Goal: Information Seeking & Learning: Understand process/instructions

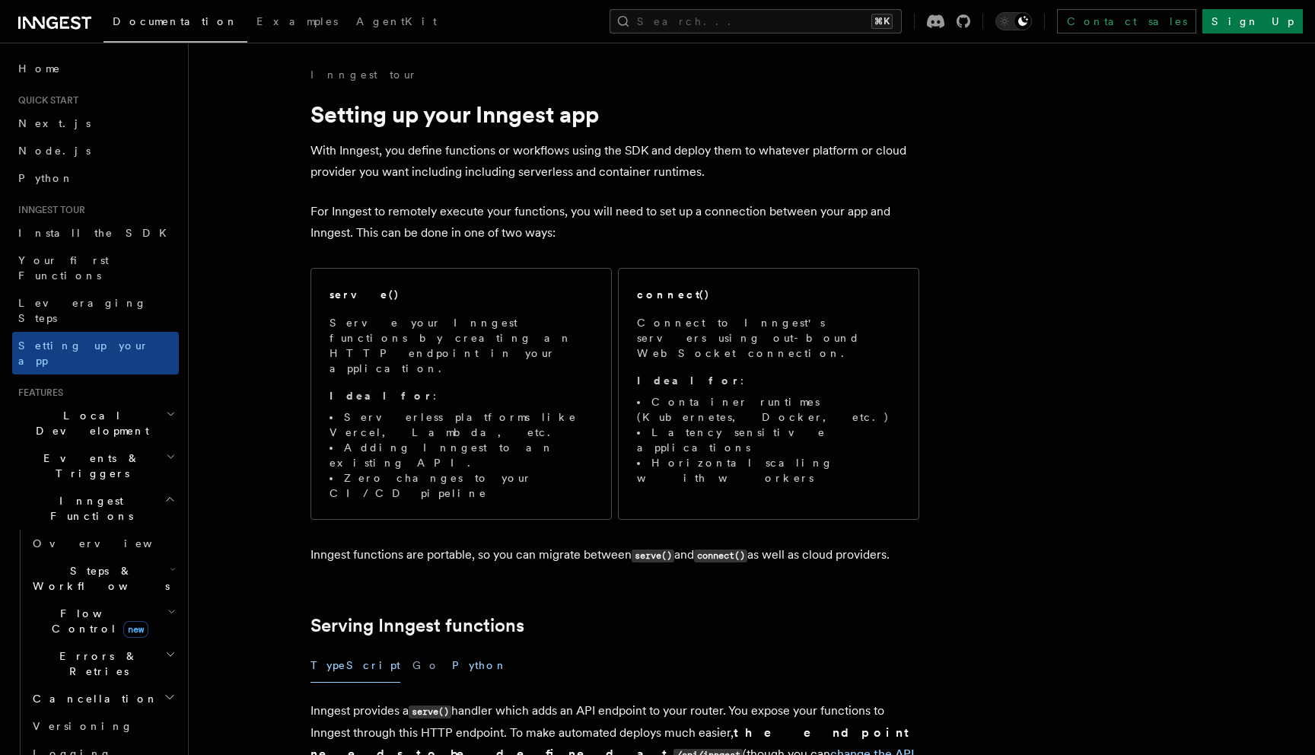
click at [452, 648] on button "Python" at bounding box center [480, 665] width 56 height 34
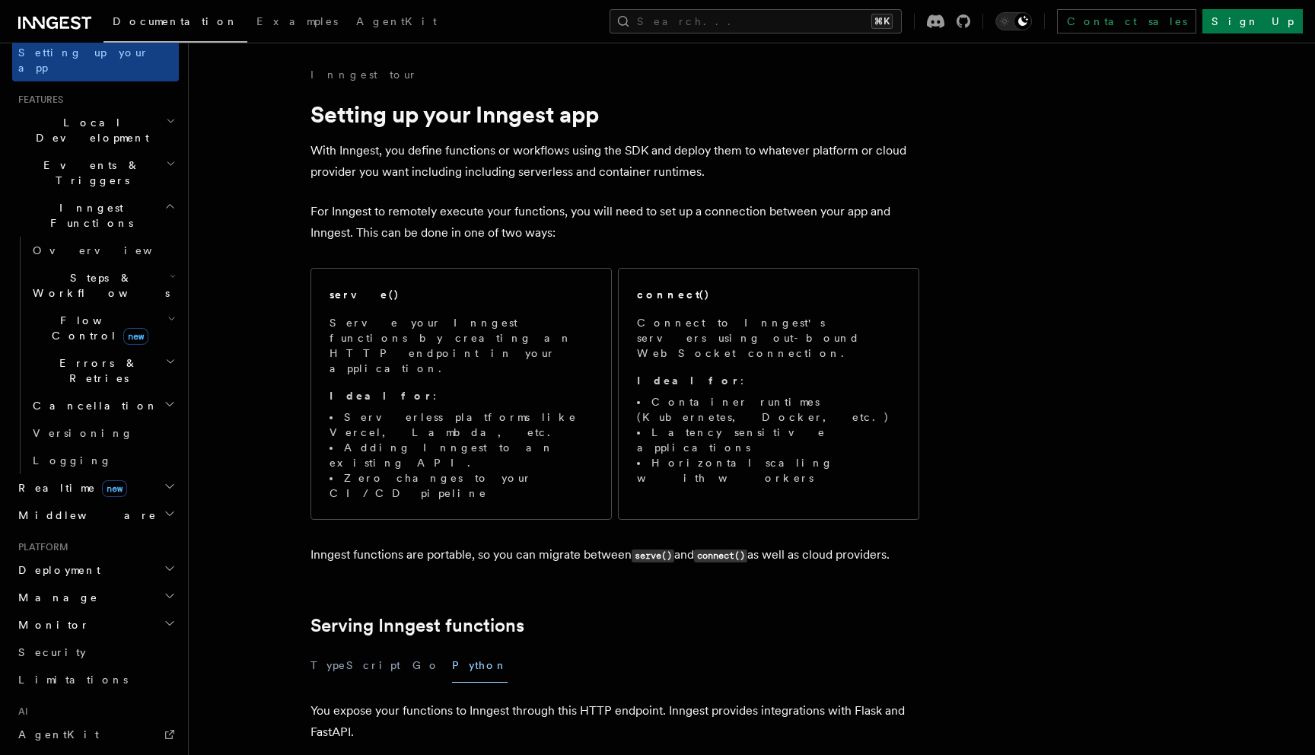
scroll to position [296, 0]
click at [110, 580] on h2 "Manage" at bounding box center [95, 593] width 167 height 27
click at [110, 553] on h2 "Deployment" at bounding box center [95, 566] width 167 height 27
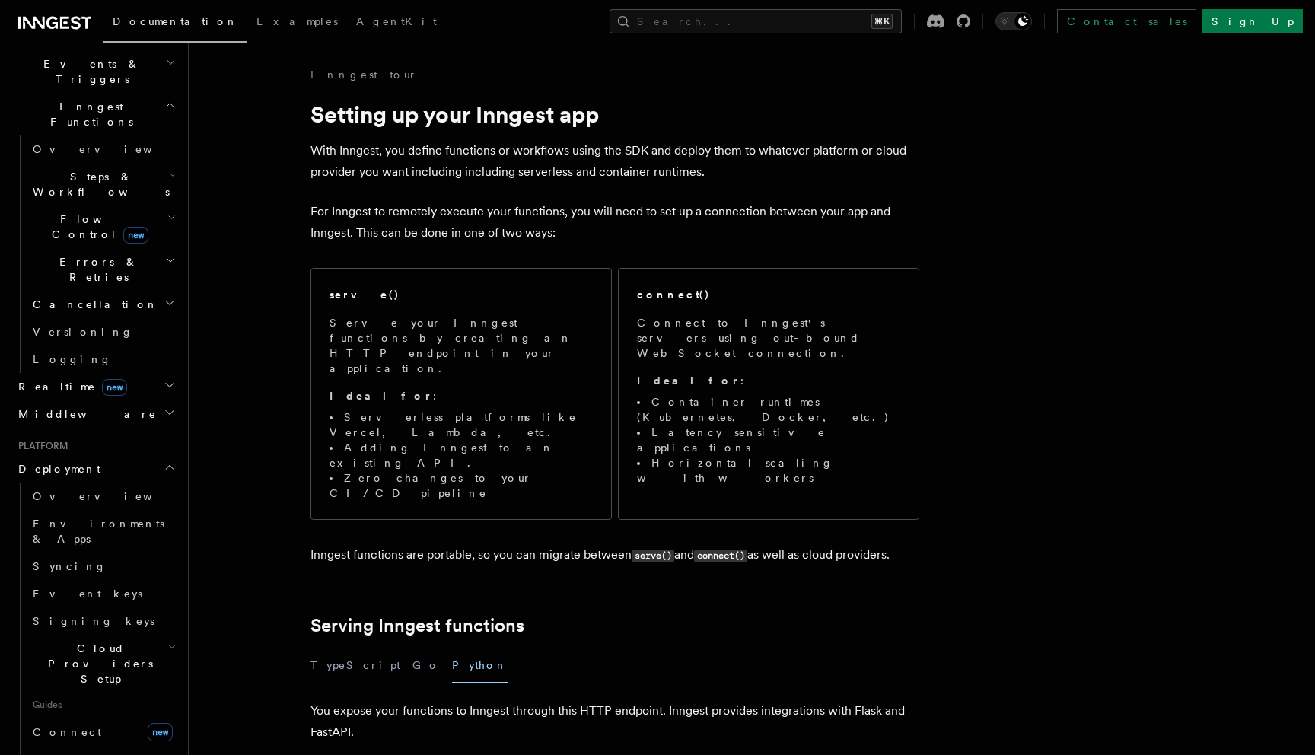
scroll to position [404, 0]
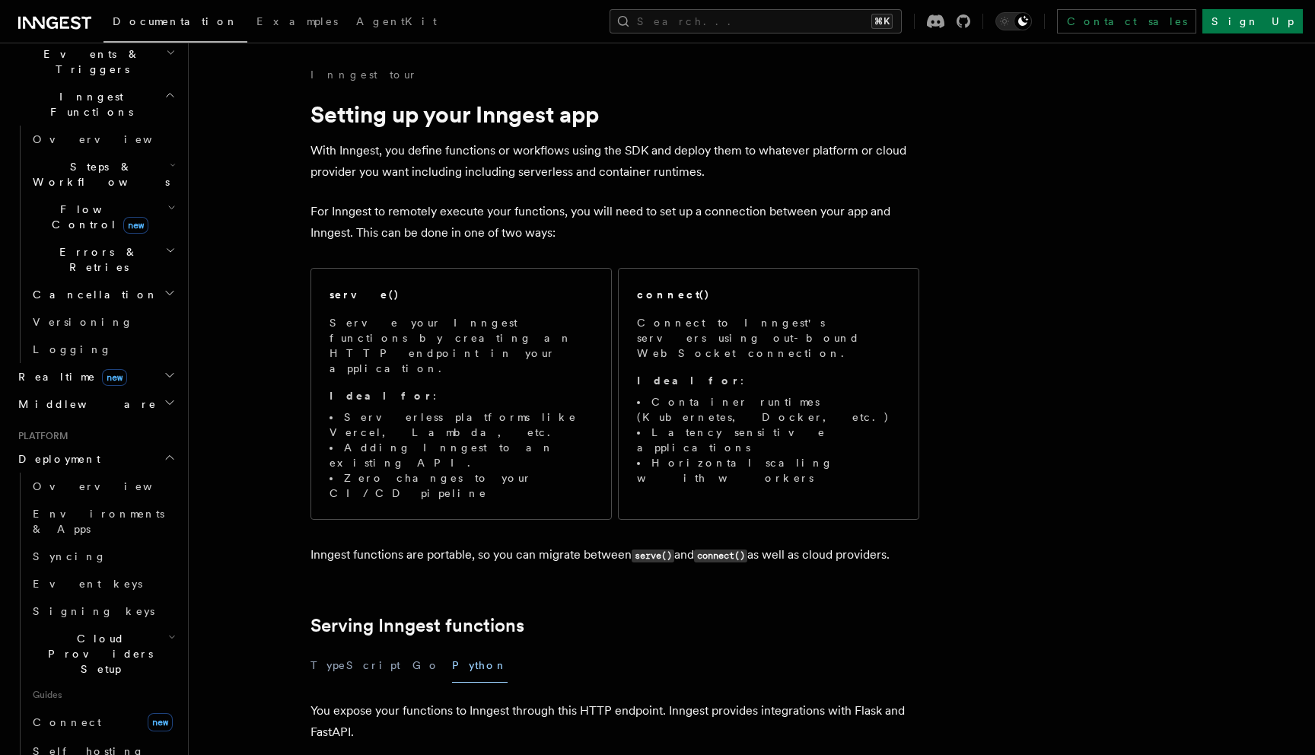
click at [145, 625] on h2 "Cloud Providers Setup" at bounding box center [103, 654] width 152 height 58
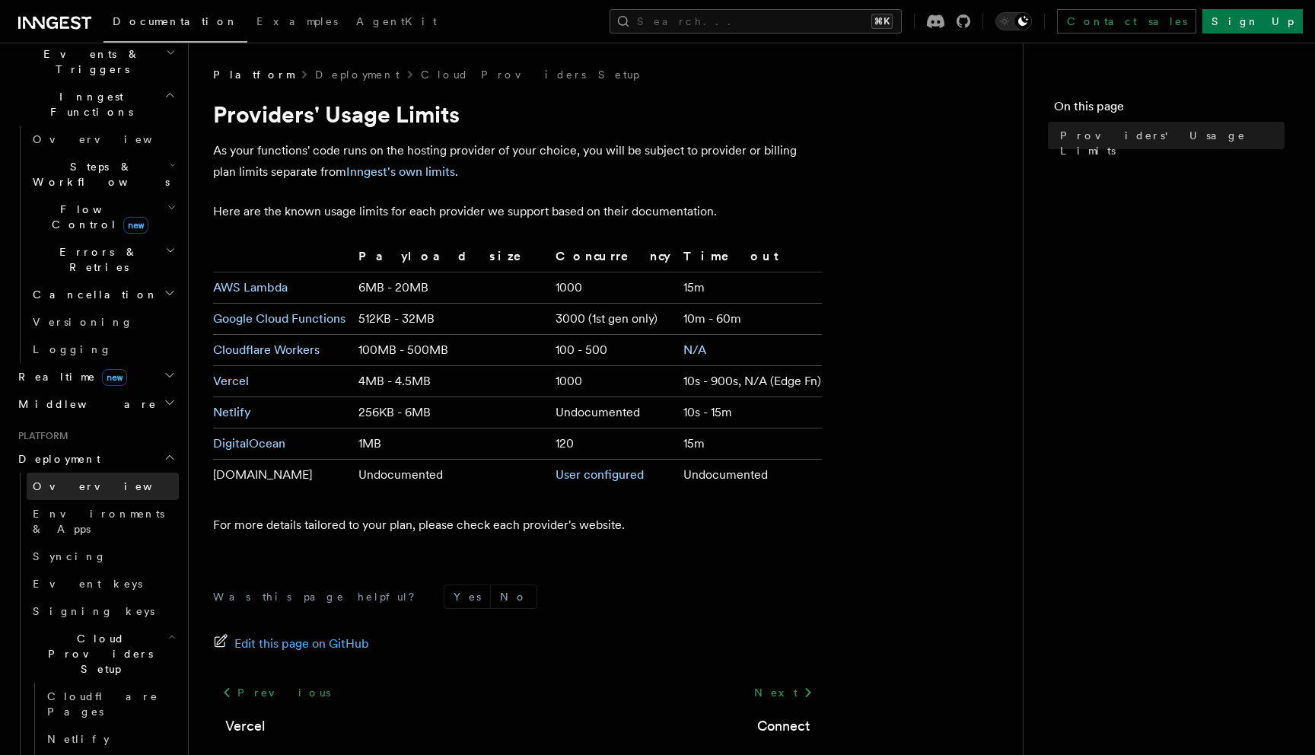
click at [82, 472] on link "Overview" at bounding box center [103, 485] width 152 height 27
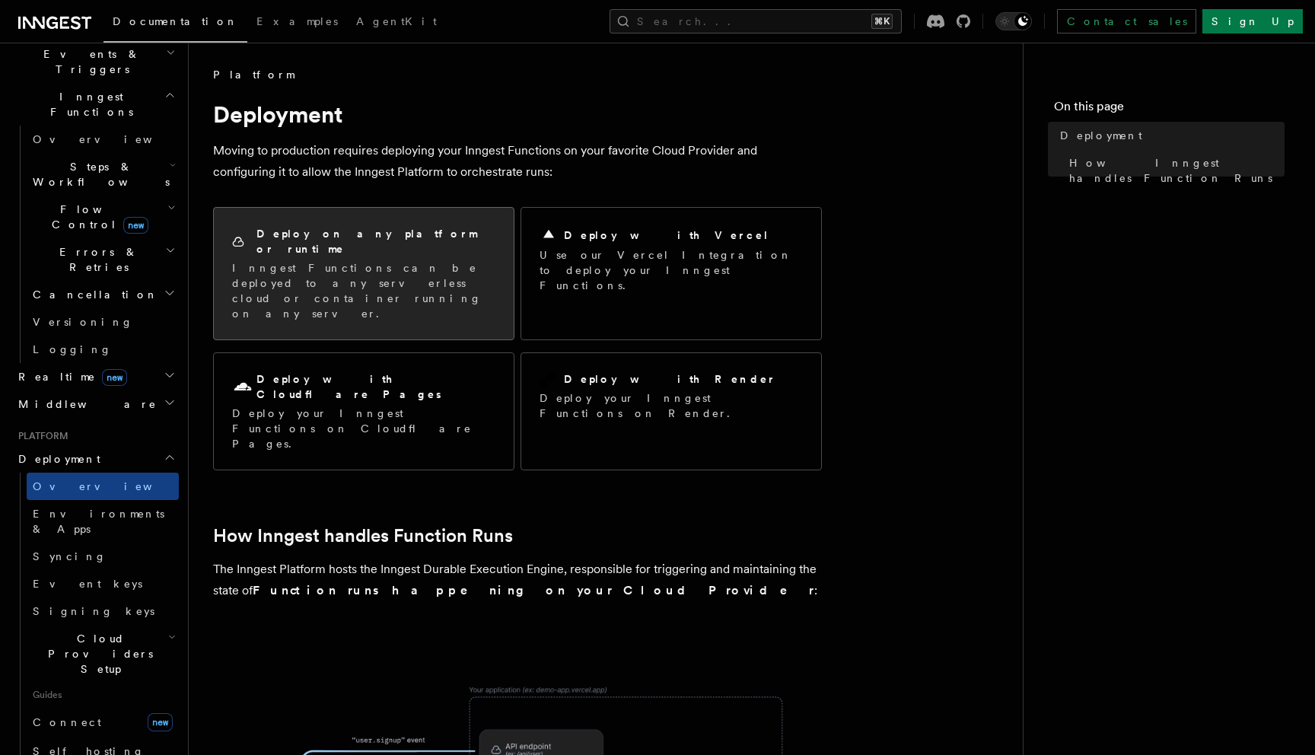
click at [384, 273] on p "Inngest Functions can be deployed to any serverless cloud or container running …" at bounding box center [363, 290] width 263 height 61
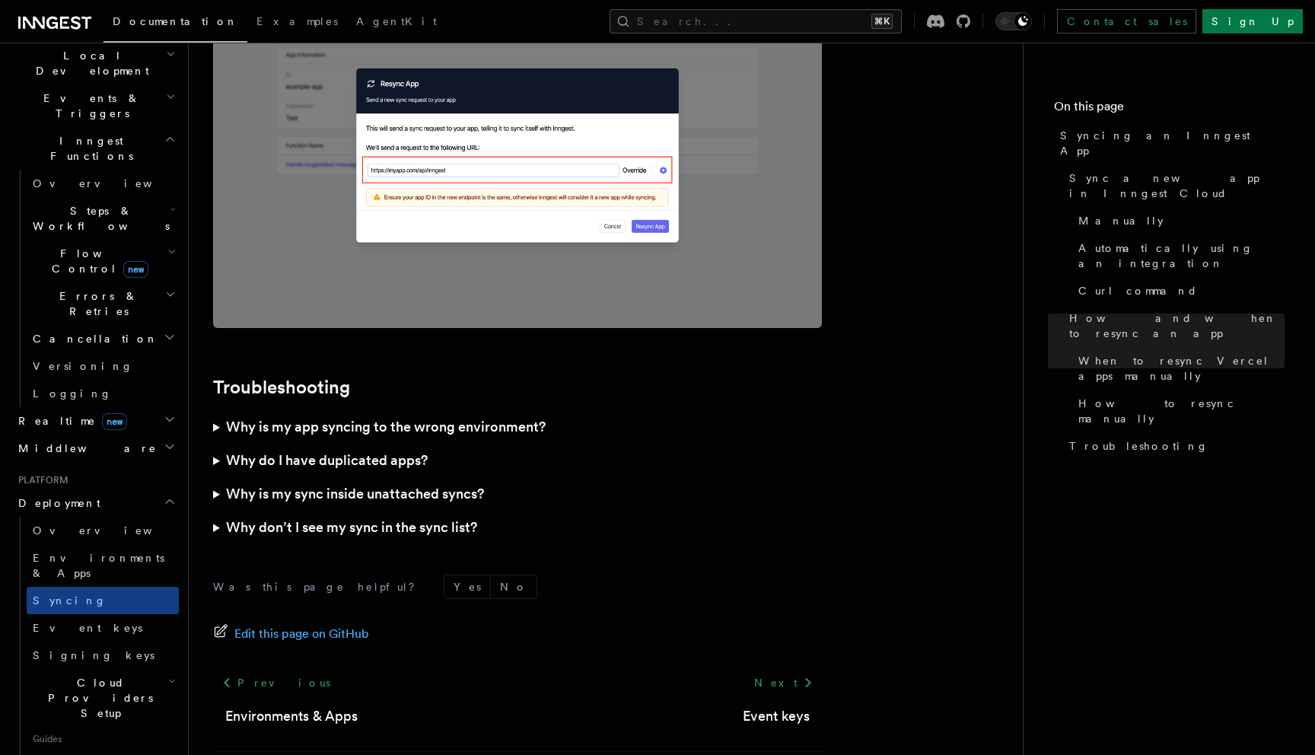
scroll to position [396, 0]
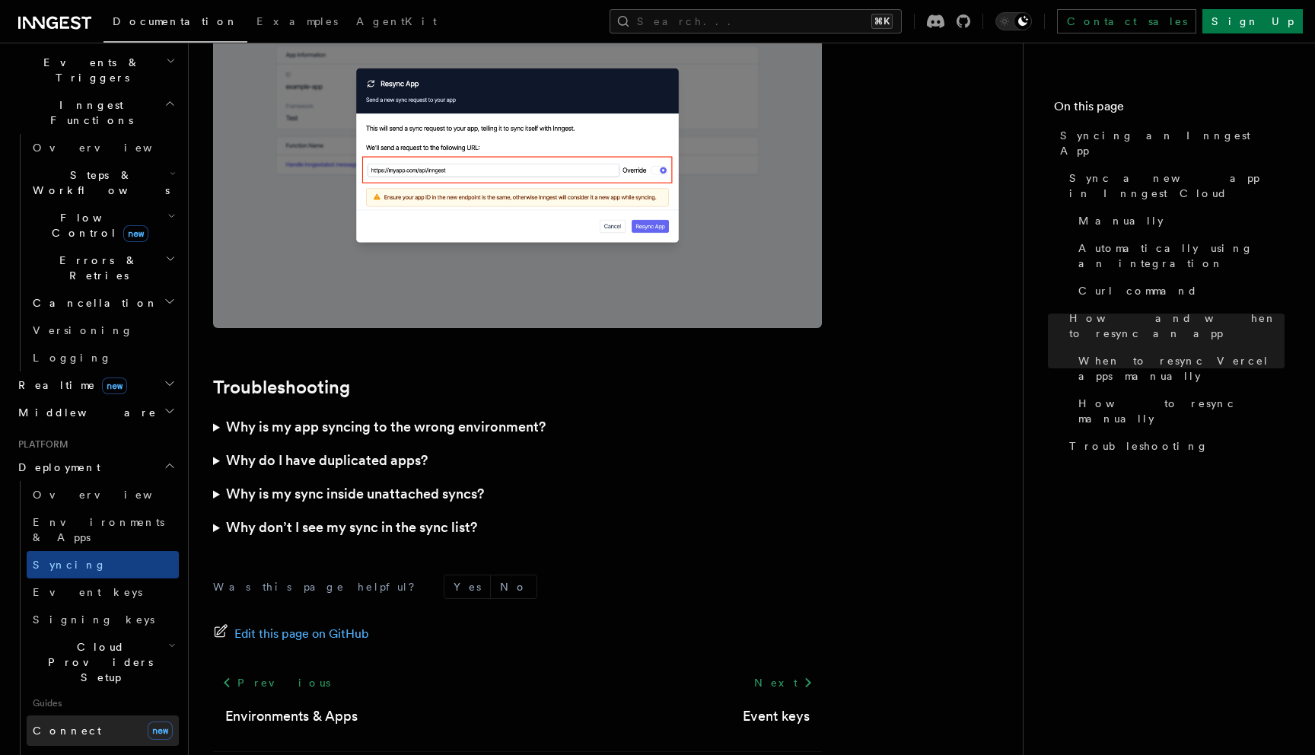
click at [90, 715] on link "Connect new" at bounding box center [103, 730] width 152 height 30
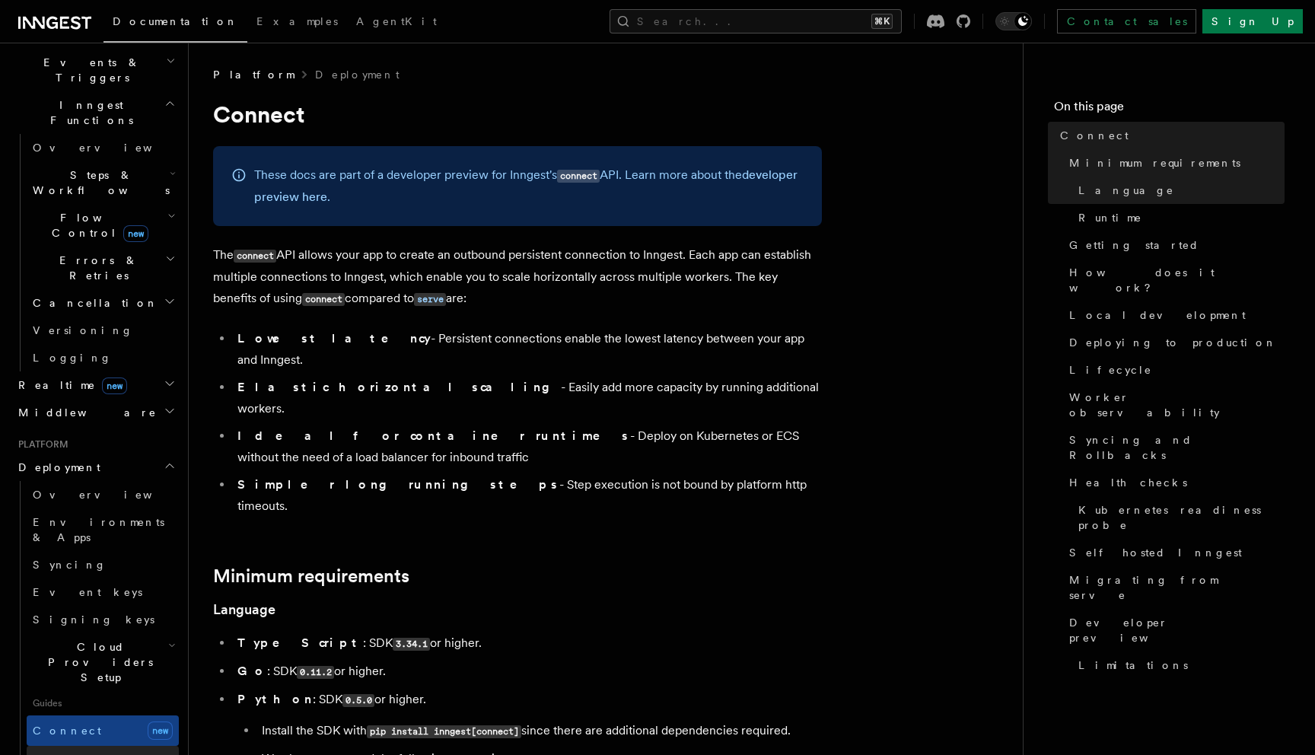
click at [87, 753] on span "Self hosting" at bounding box center [89, 759] width 112 height 12
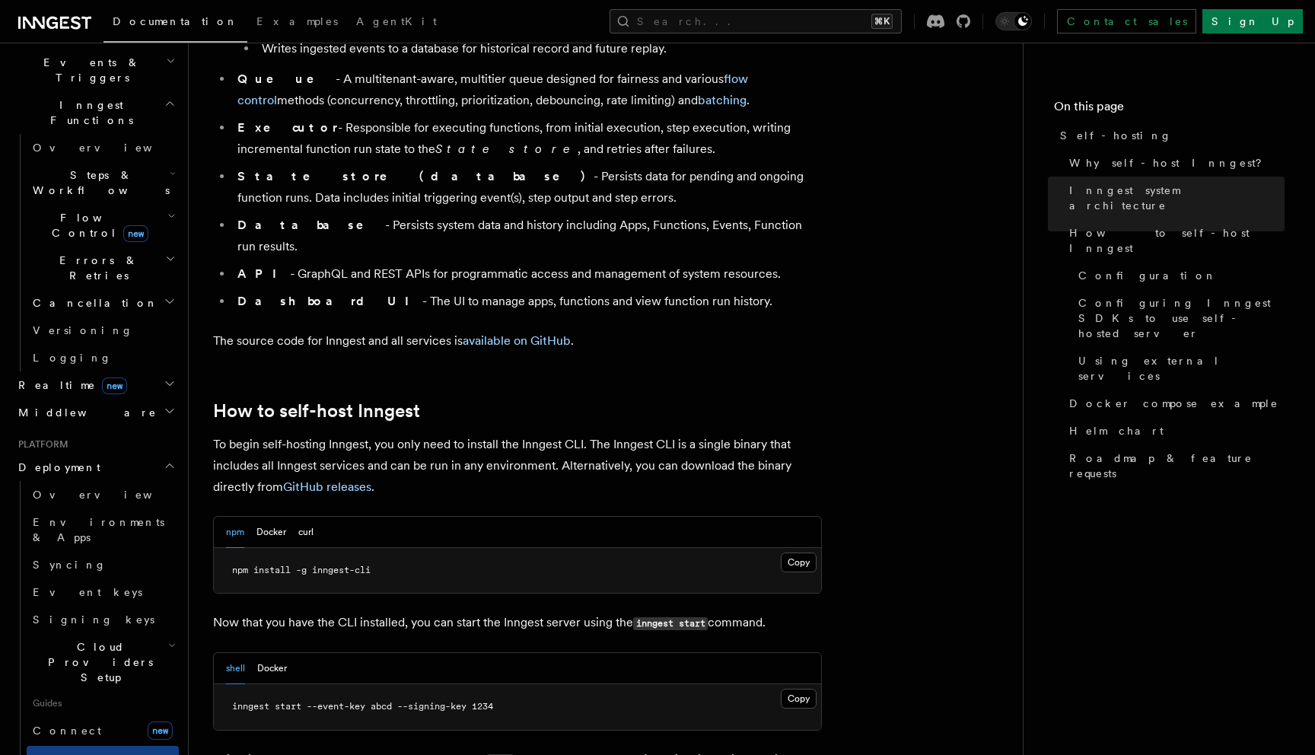
scroll to position [1207, 0]
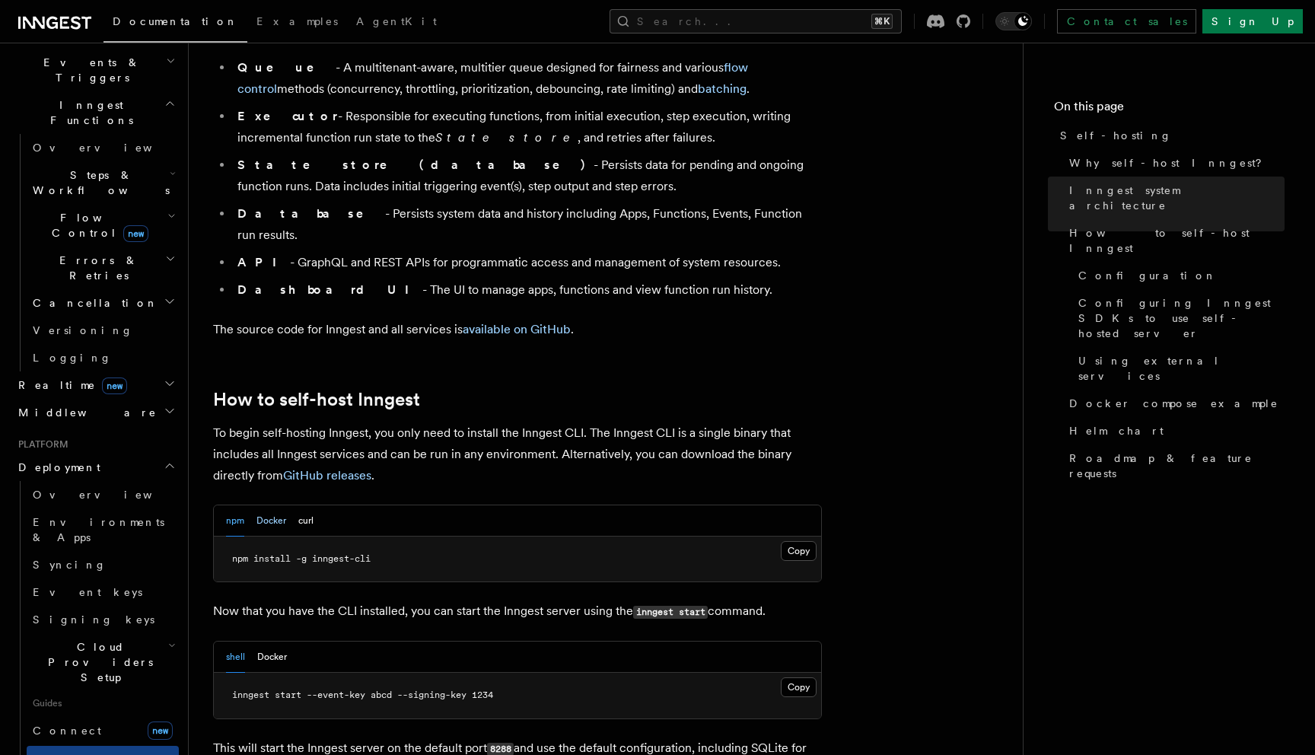
click at [273, 505] on button "Docker" at bounding box center [271, 520] width 30 height 31
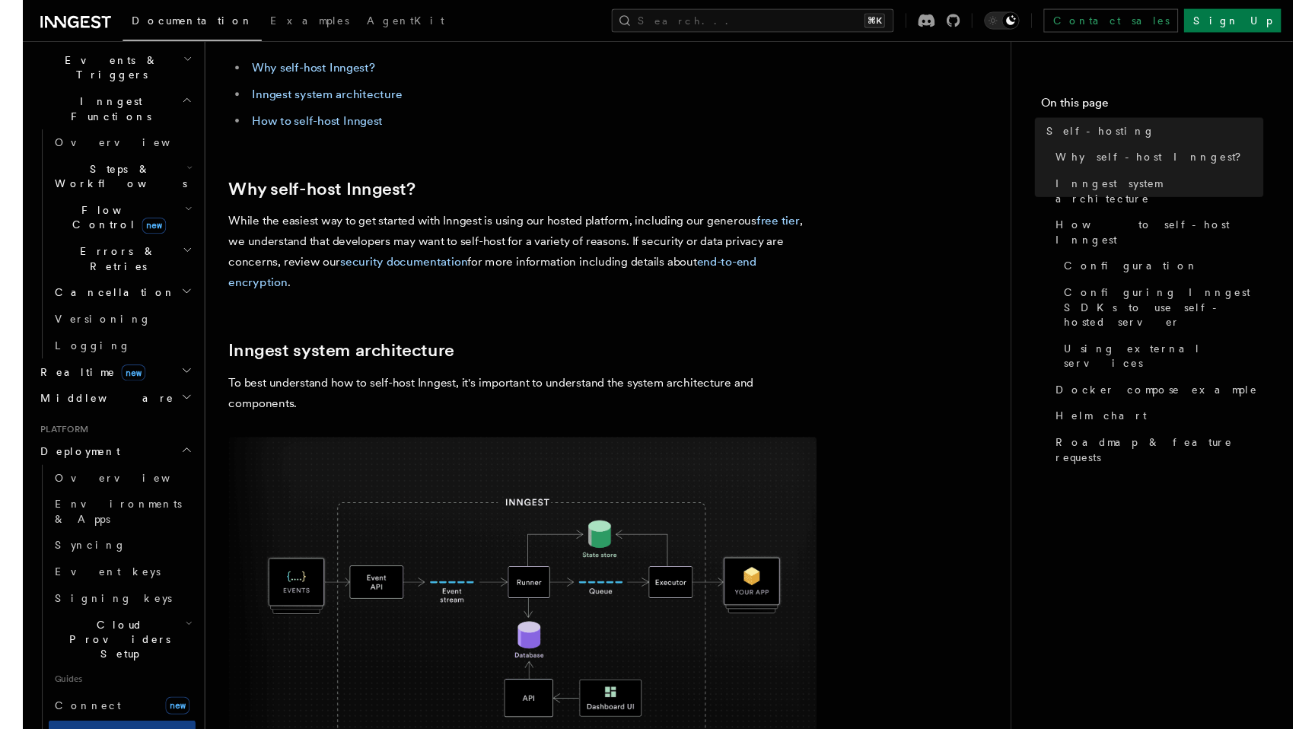
scroll to position [0, 0]
